Goal: Task Accomplishment & Management: Use online tool/utility

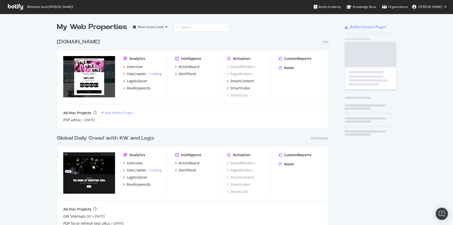
scroll to position [305, 275]
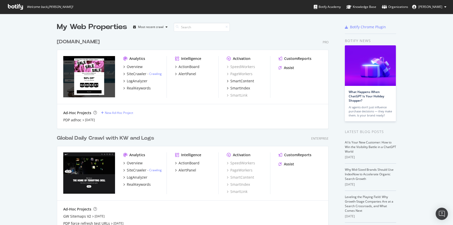
click at [81, 40] on div "[DOMAIN_NAME]" at bounding box center [78, 41] width 43 height 7
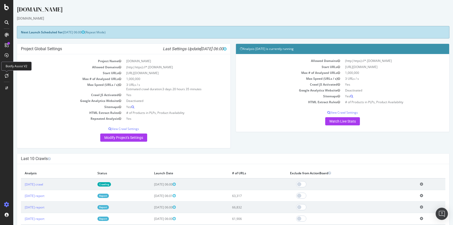
click at [7, 75] on icon at bounding box center [7, 76] width 4 height 4
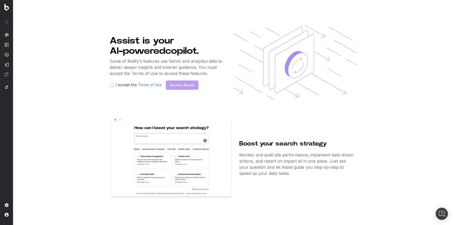
click at [151, 61] on p "Some of Botify's features use GenAI and analytics data to deliver deeper insigh…" at bounding box center [167, 67] width 114 height 18
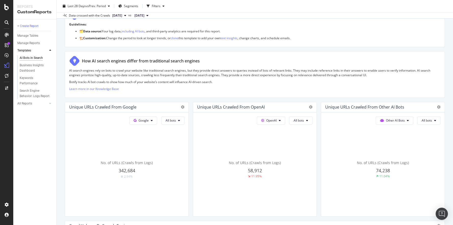
scroll to position [44, 0]
